Goal: Book appointment/travel/reservation

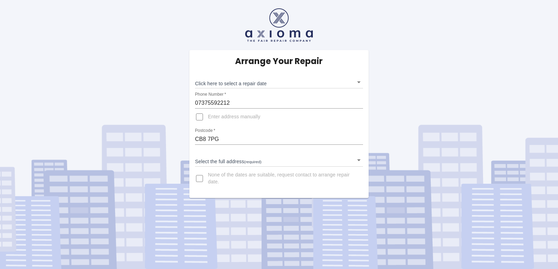
click at [200, 116] on input "Enter address manually" at bounding box center [199, 117] width 17 height 17
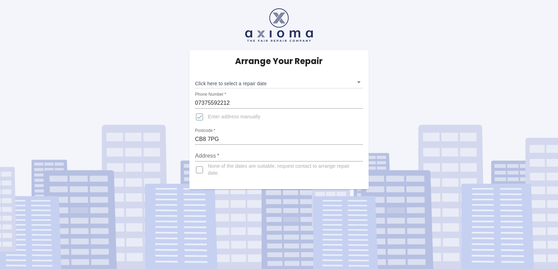
click at [200, 116] on input "Enter address manually" at bounding box center [199, 117] width 17 height 17
checkbox input "false"
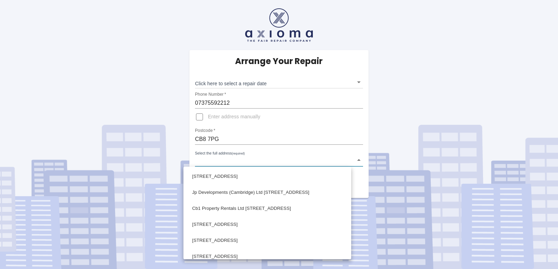
click at [235, 159] on body "Arrange Your Repair Click here to select a repair date ​ Phone Number   * 07375…" at bounding box center [279, 134] width 558 height 269
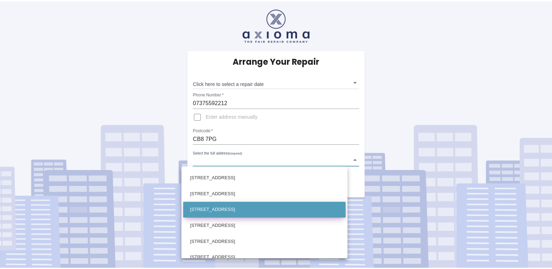
scroll to position [139, 0]
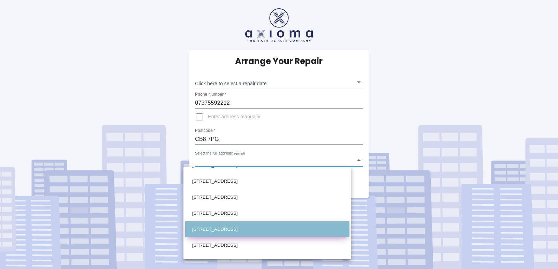
click at [241, 227] on li "4 Shepherd Close Exning, Newmarket Suffolk" at bounding box center [267, 230] width 164 height 16
type input "4 Shepherd Close Exning, Newmarket Suffolk"
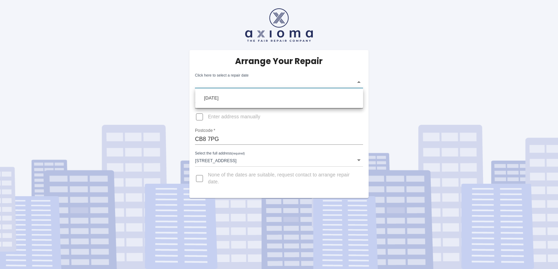
click at [274, 82] on body "Arrange Your Repair Click here to select a repair date ​ Phone Number   * 07375…" at bounding box center [279, 134] width 558 height 269
click at [165, 123] on div at bounding box center [279, 134] width 558 height 269
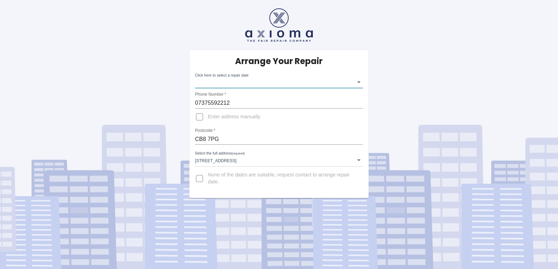
click at [264, 78] on body "Arrange Your Repair Click here to select a repair date ​ Phone Number   * 07375…" at bounding box center [279, 134] width 558 height 269
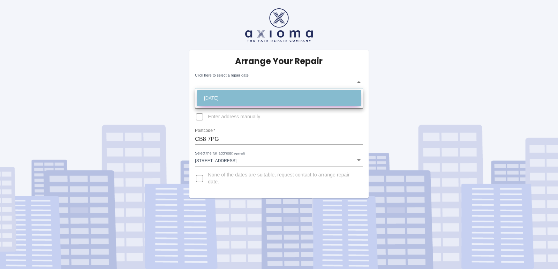
click at [247, 92] on li "Tue Oct 14 2025" at bounding box center [279, 98] width 164 height 16
type input "2025-10-14T00:00:00.000Z"
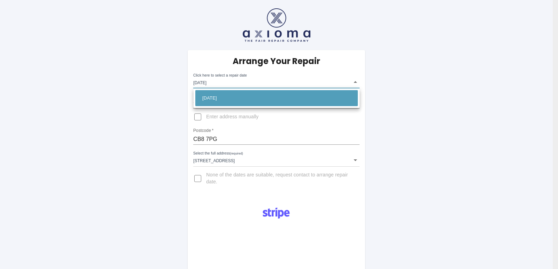
click at [357, 83] on body "Arrange Your Repair Click here to select a repair date Tue Oct 14 2025 2025-10-…" at bounding box center [279, 253] width 558 height 507
click at [270, 102] on li "Tue Oct 14 2025" at bounding box center [276, 98] width 162 height 16
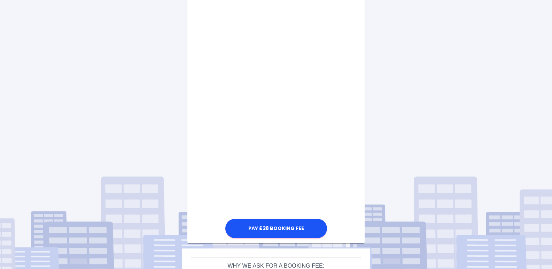
scroll to position [343, 0]
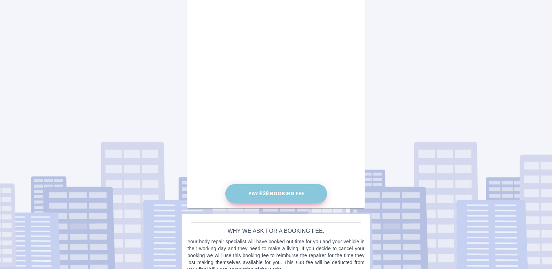
click at [282, 193] on button "Pay £38 Booking Fee" at bounding box center [276, 193] width 102 height 19
